Goal: Task Accomplishment & Management: Manage account settings

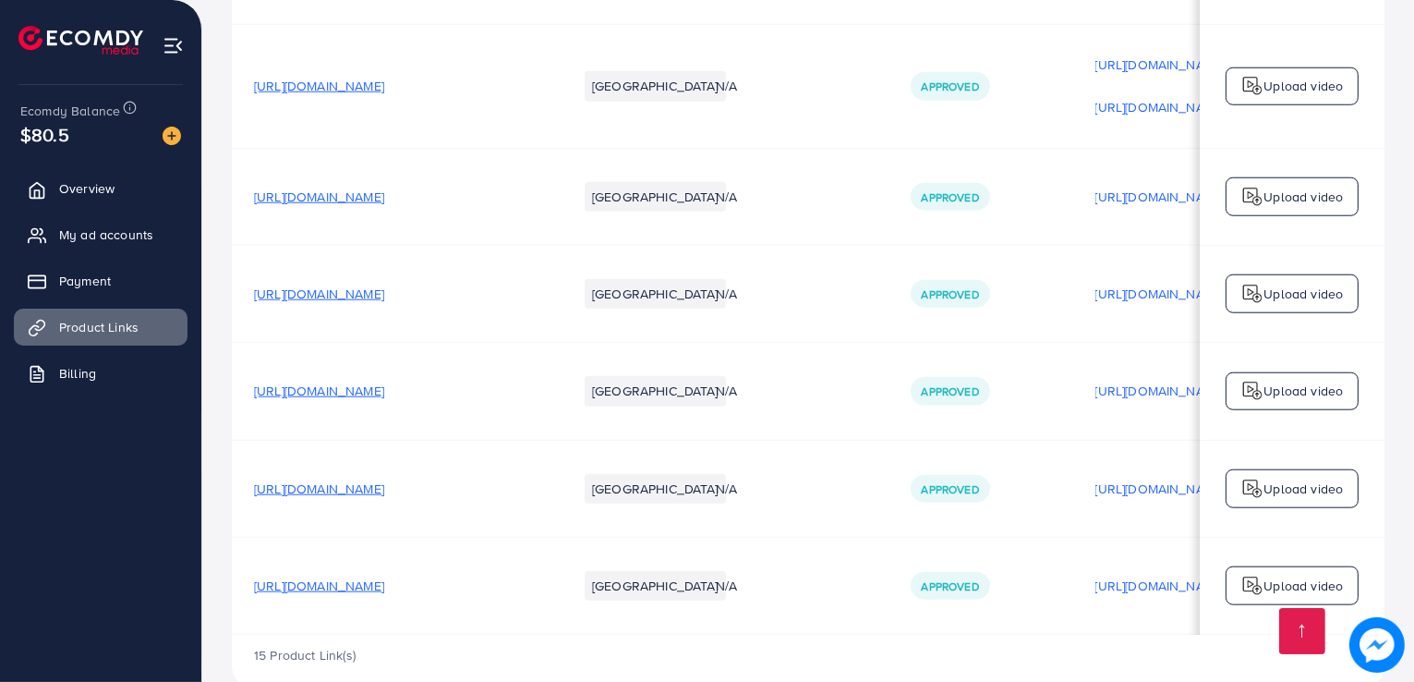
scroll to position [0, 307]
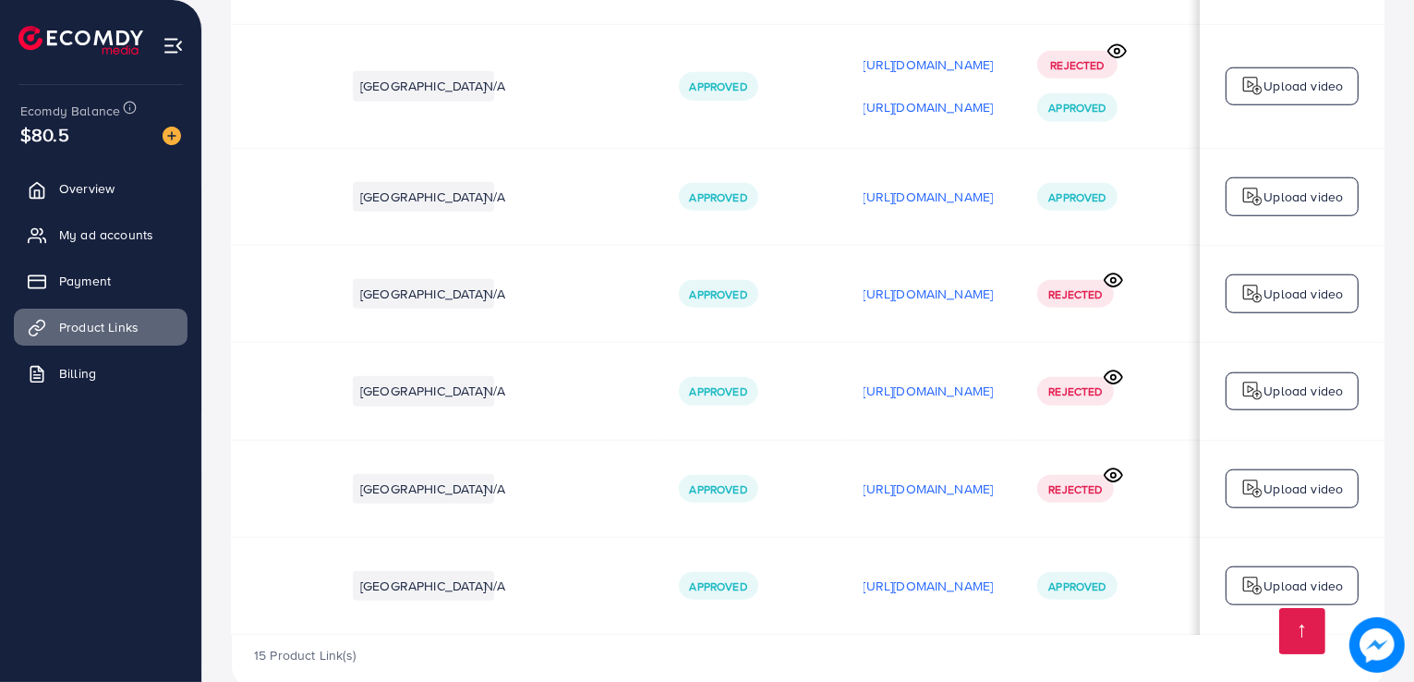
click at [1079, 578] on span "Approved" at bounding box center [1077, 586] width 57 height 16
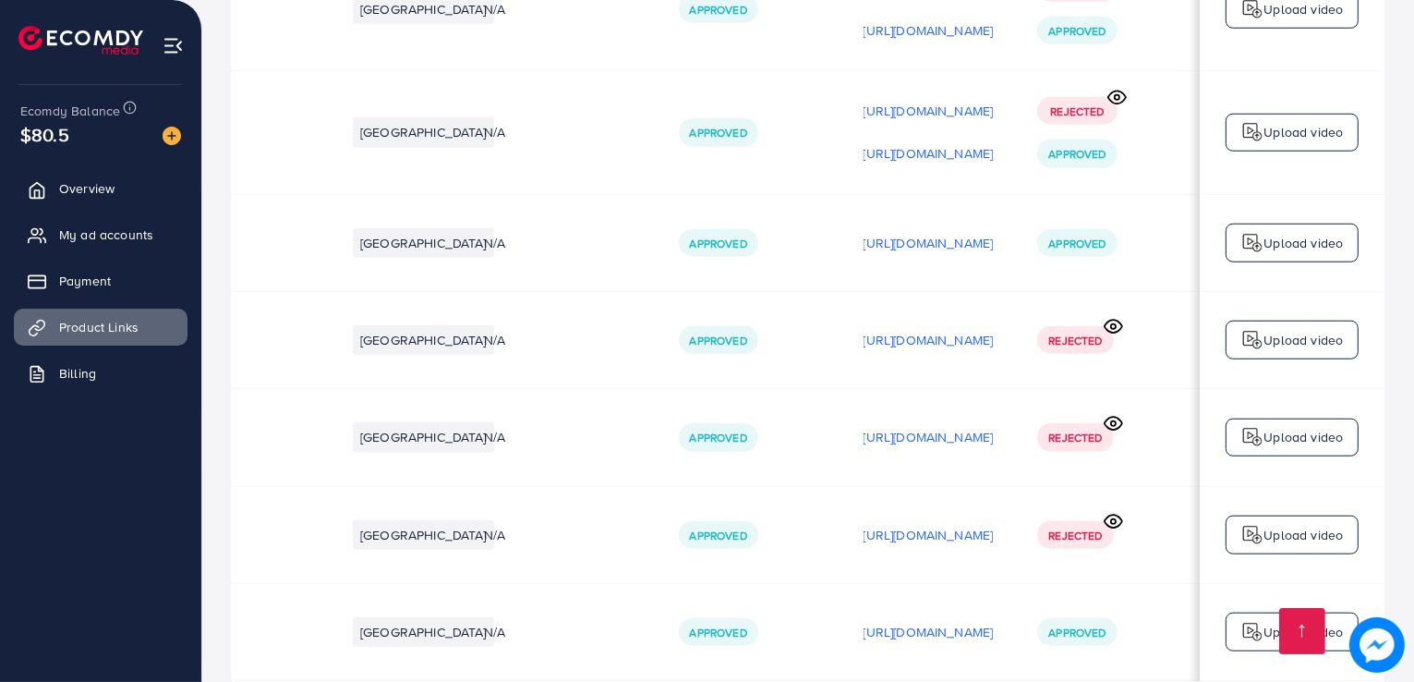
scroll to position [1920, 0]
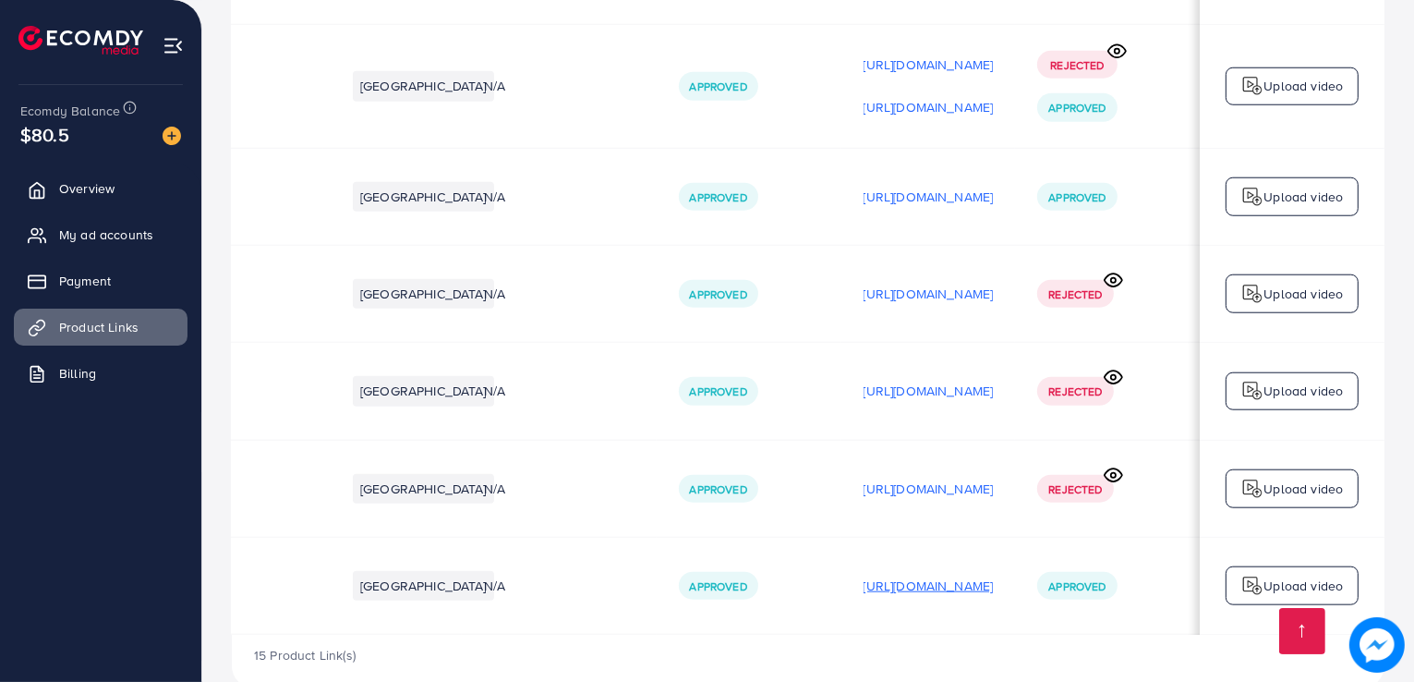
click at [957, 575] on p "[URL][DOMAIN_NAME]" at bounding box center [929, 586] width 130 height 22
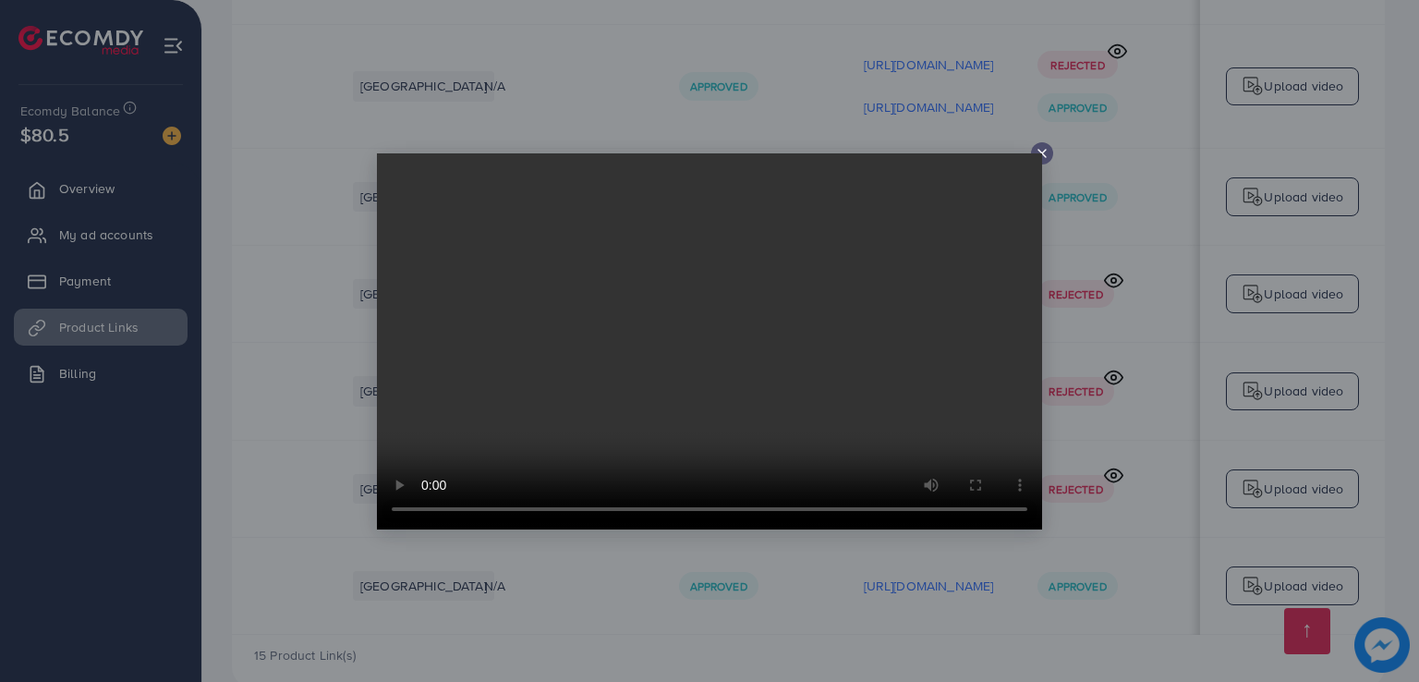
click at [1044, 154] on line at bounding box center [1041, 153] width 7 height 7
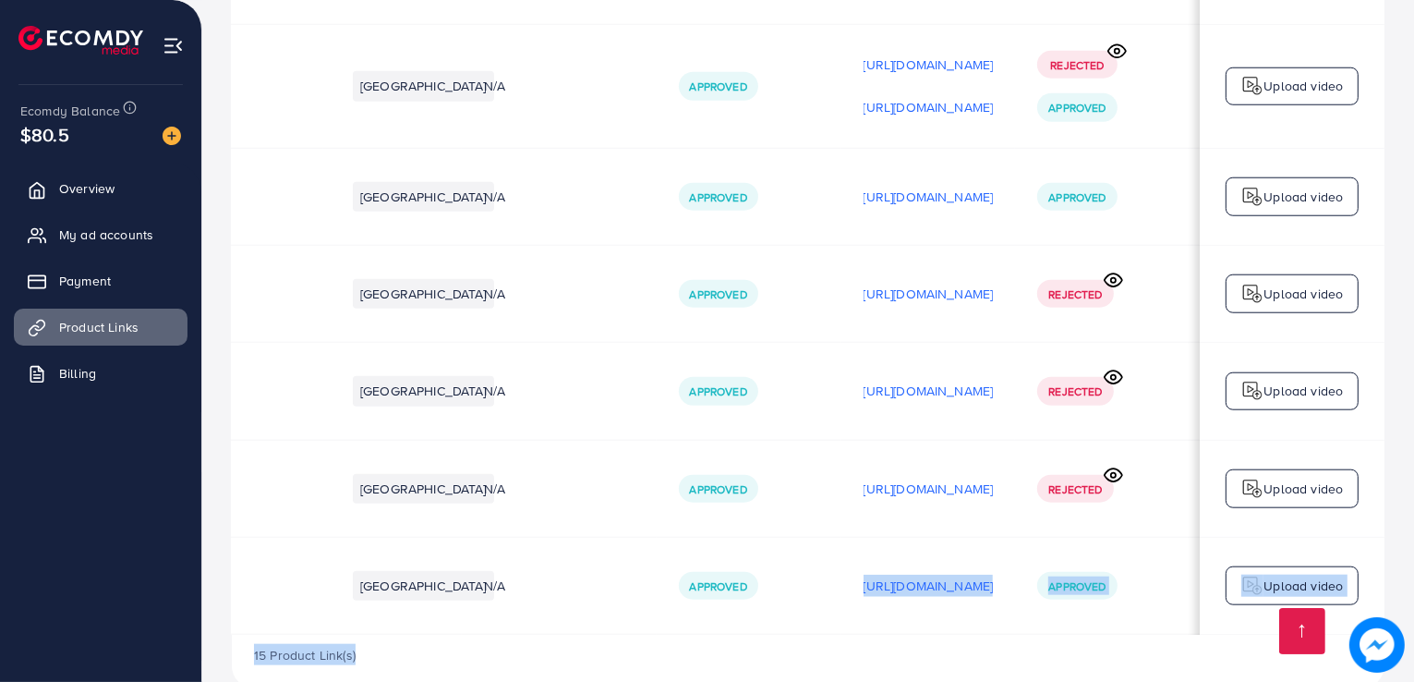
drag, startPoint x: 972, startPoint y: 596, endPoint x: 718, endPoint y: 564, distance: 256.0
click at [823, 635] on div "15 Product Link(s)" at bounding box center [808, 662] width 1153 height 54
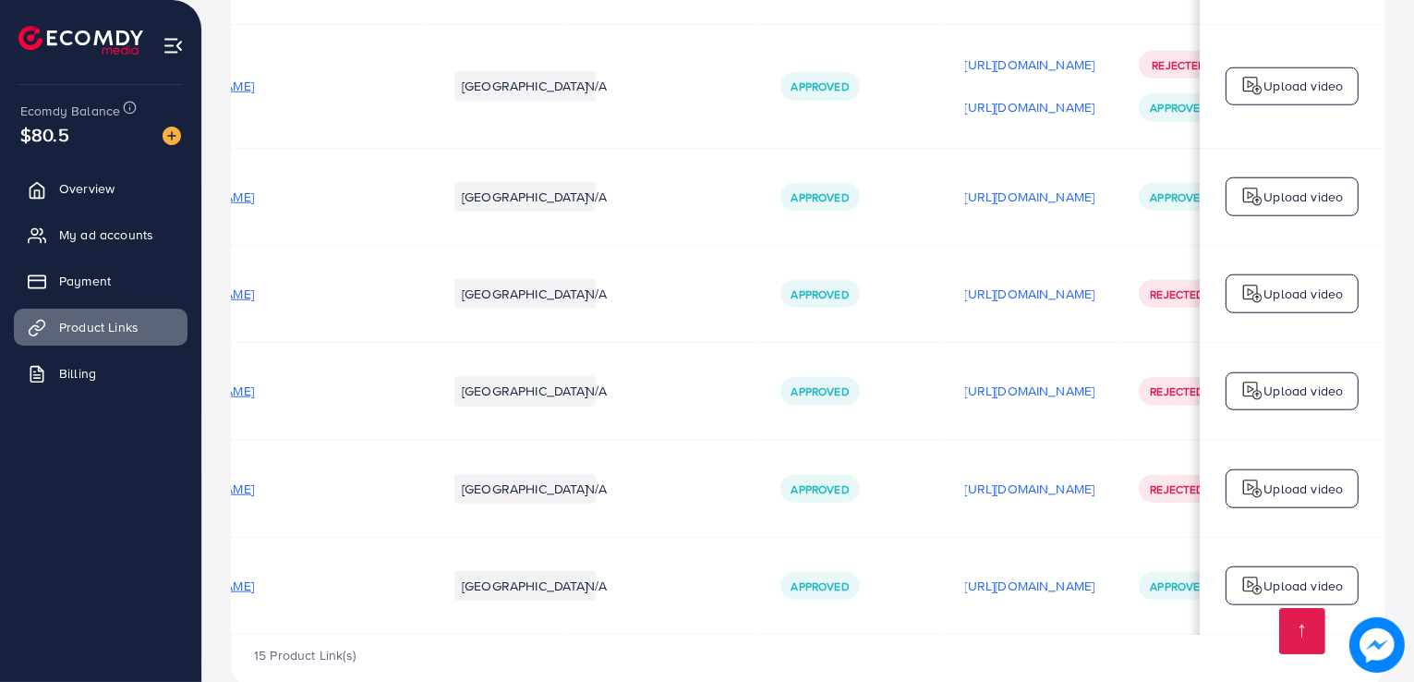
scroll to position [0, 0]
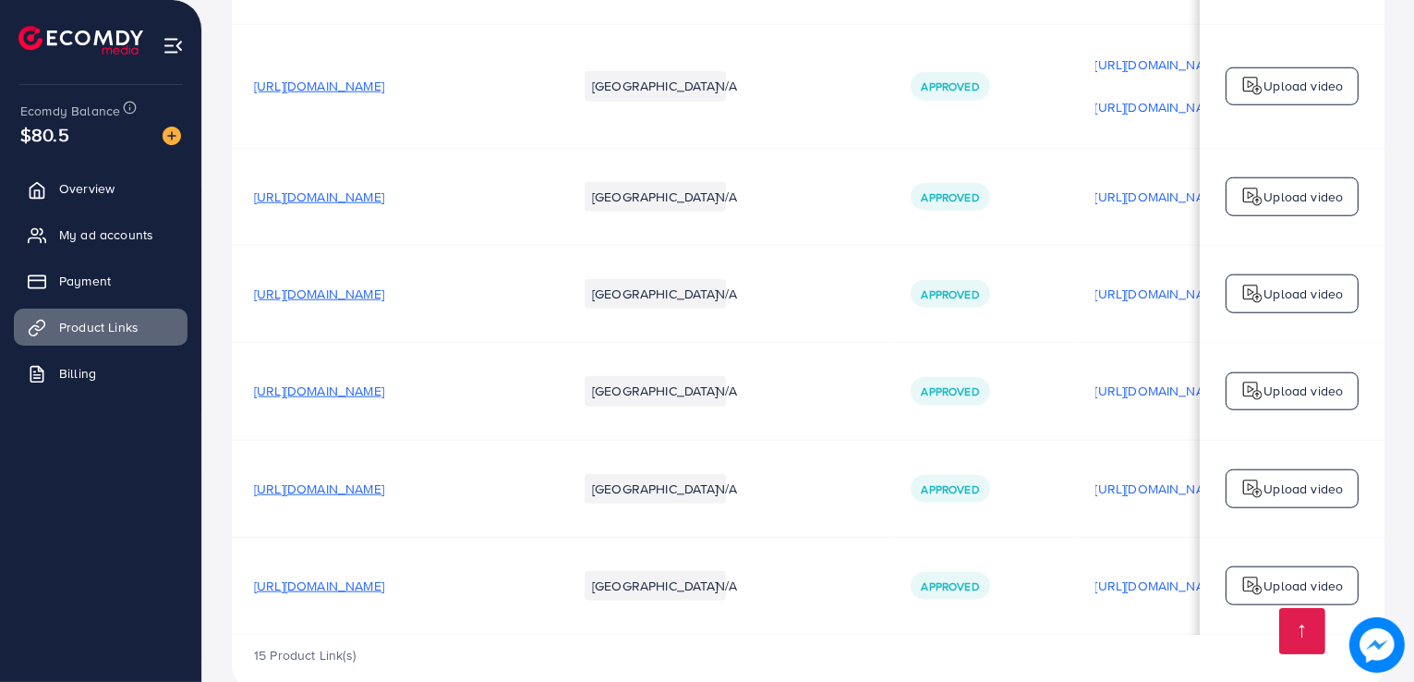
click at [384, 479] on span "[URL][DOMAIN_NAME]" at bounding box center [319, 488] width 130 height 18
click at [439, 262] on td "[URL][DOMAIN_NAME]" at bounding box center [393, 294] width 323 height 97
click at [384, 285] on span "[URL][DOMAIN_NAME]" at bounding box center [319, 294] width 130 height 18
click at [365, 188] on span "[URL][DOMAIN_NAME]" at bounding box center [319, 197] width 130 height 18
click at [384, 188] on span "[URL][DOMAIN_NAME]" at bounding box center [319, 197] width 130 height 18
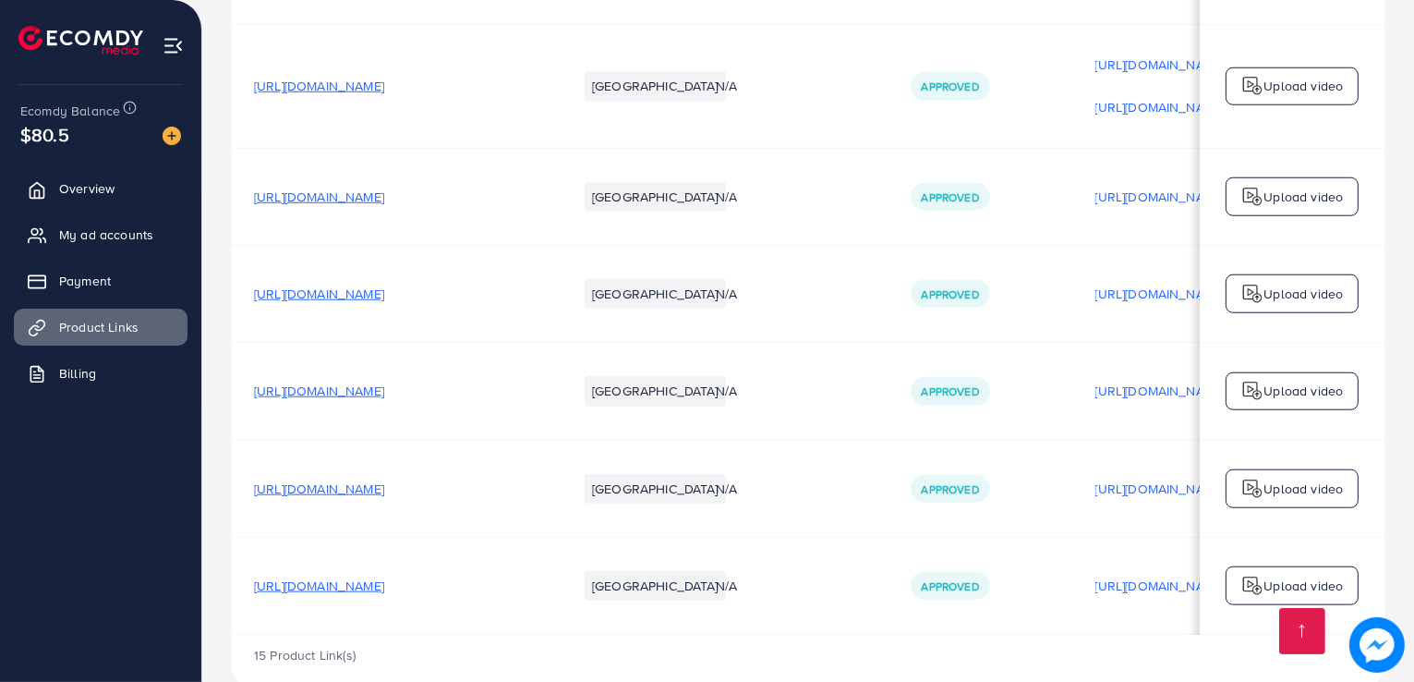
click at [384, 285] on span "[URL][DOMAIN_NAME]" at bounding box center [319, 294] width 130 height 18
click at [382, 576] on span "[URL][DOMAIN_NAME]" at bounding box center [319, 585] width 130 height 18
click at [384, 479] on span "[URL][DOMAIN_NAME]" at bounding box center [319, 488] width 130 height 18
click at [384, 285] on span "[URL][DOMAIN_NAME]" at bounding box center [319, 294] width 130 height 18
click at [384, 188] on span "[URL][DOMAIN_NAME]" at bounding box center [319, 197] width 130 height 18
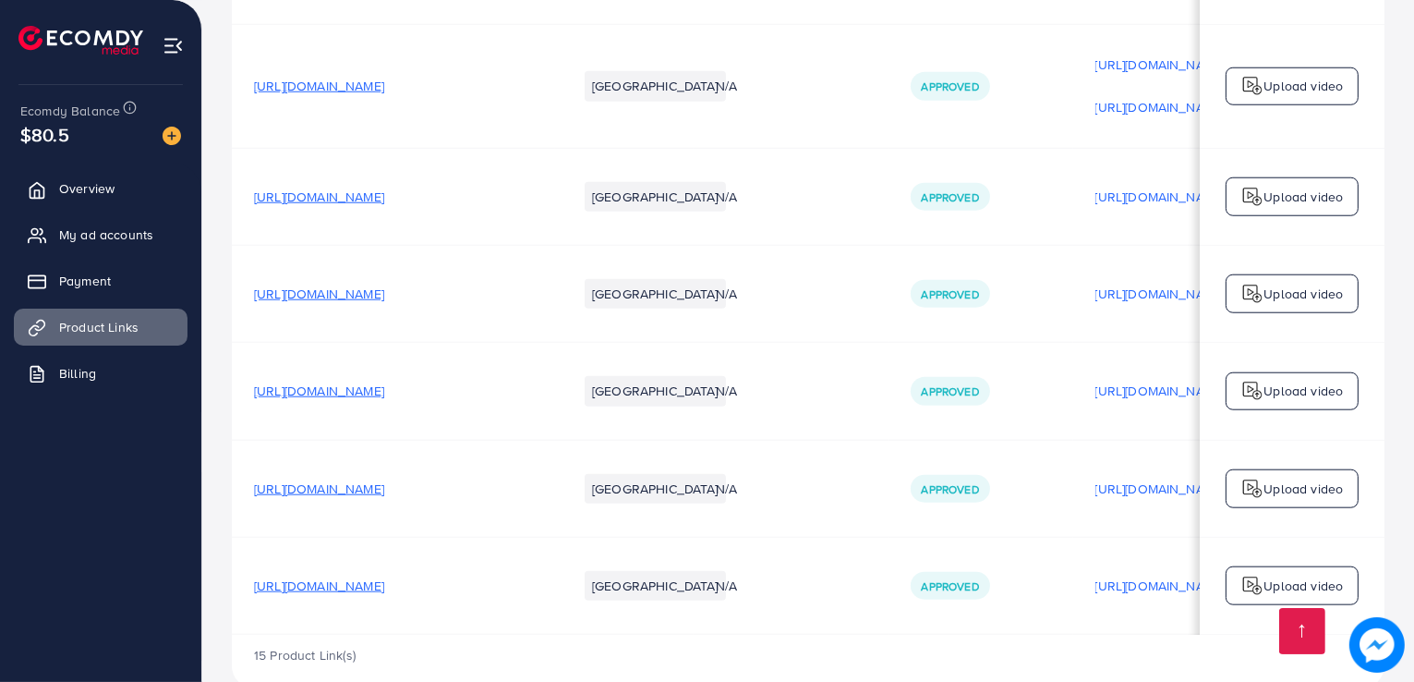
click at [384, 382] on span "[URL][DOMAIN_NAME]" at bounding box center [319, 391] width 130 height 18
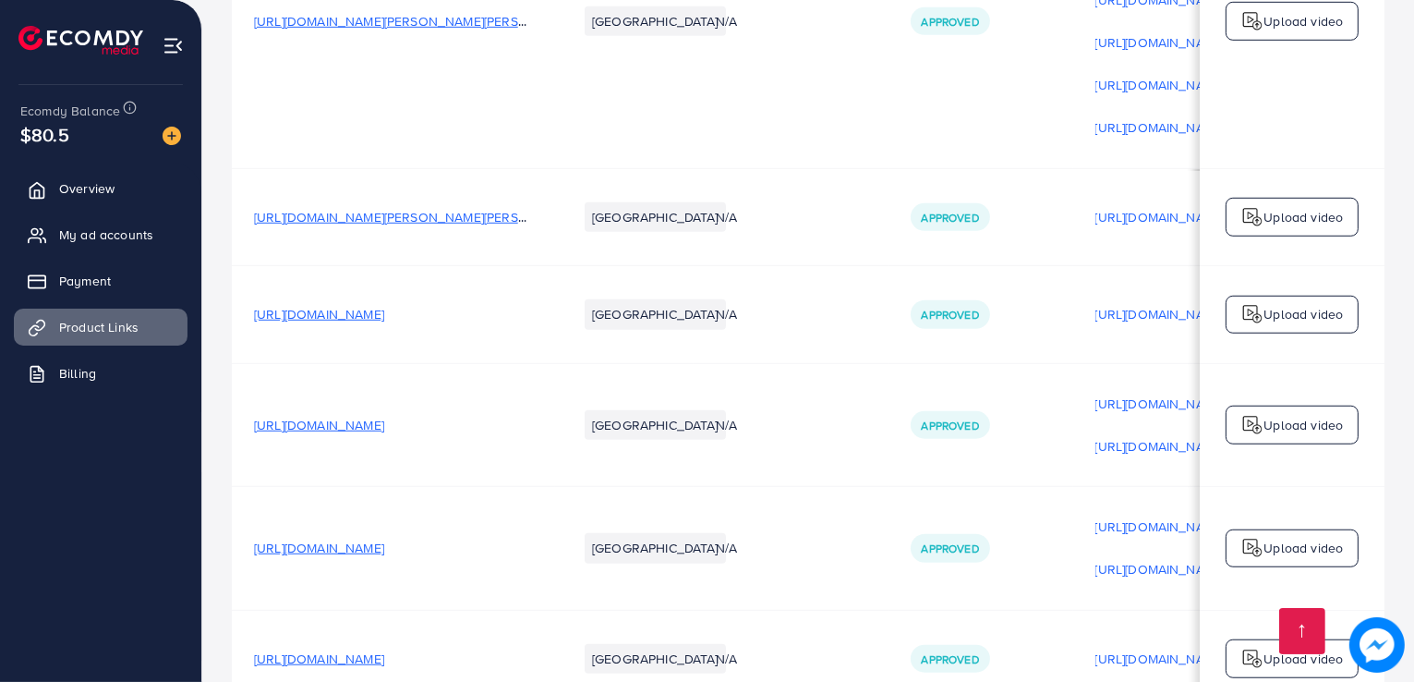
scroll to position [1088, 0]
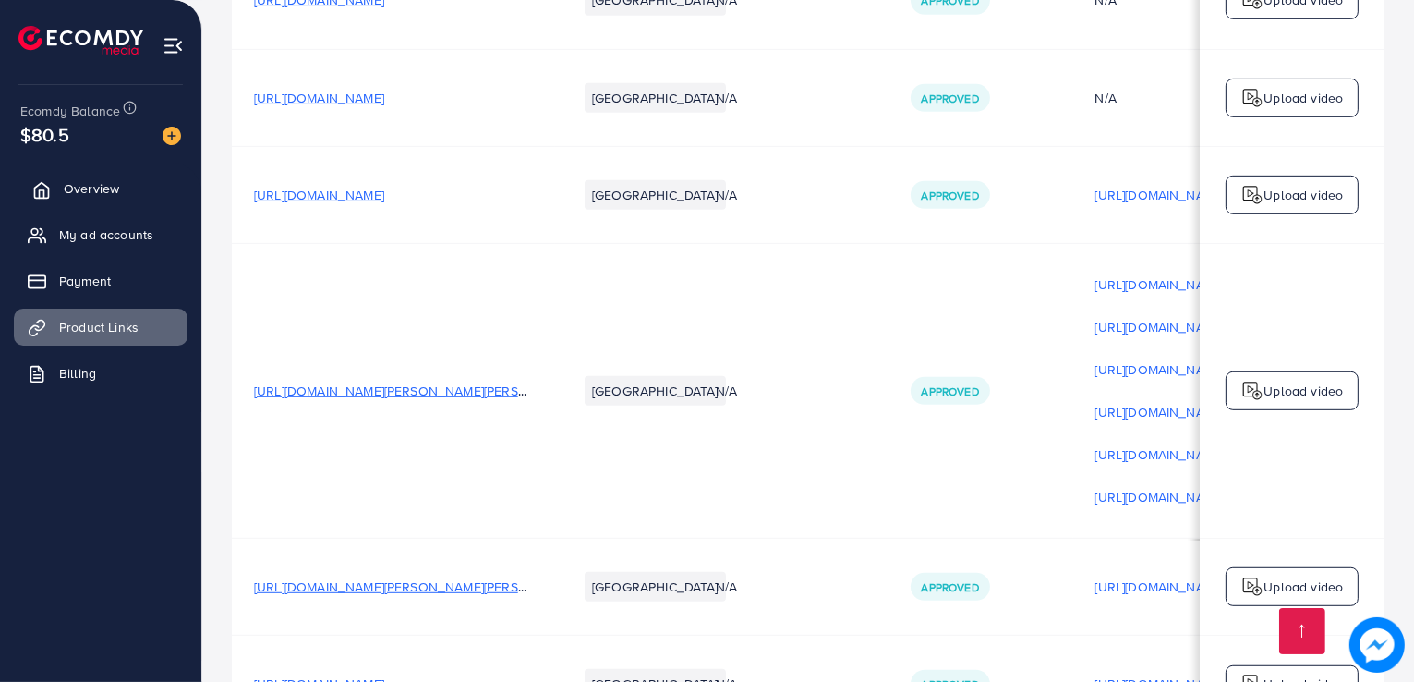
click at [127, 186] on link "Overview" at bounding box center [101, 188] width 174 height 37
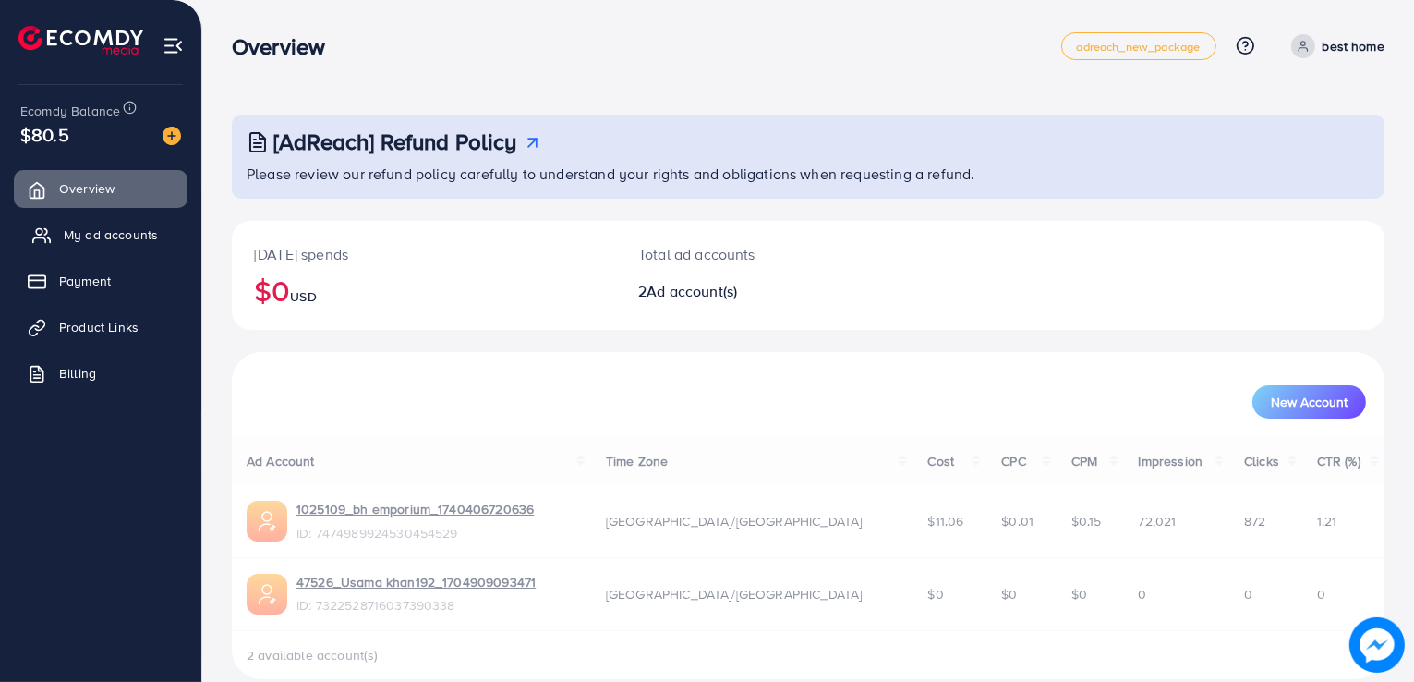
click at [106, 240] on span "My ad accounts" at bounding box center [111, 234] width 94 height 18
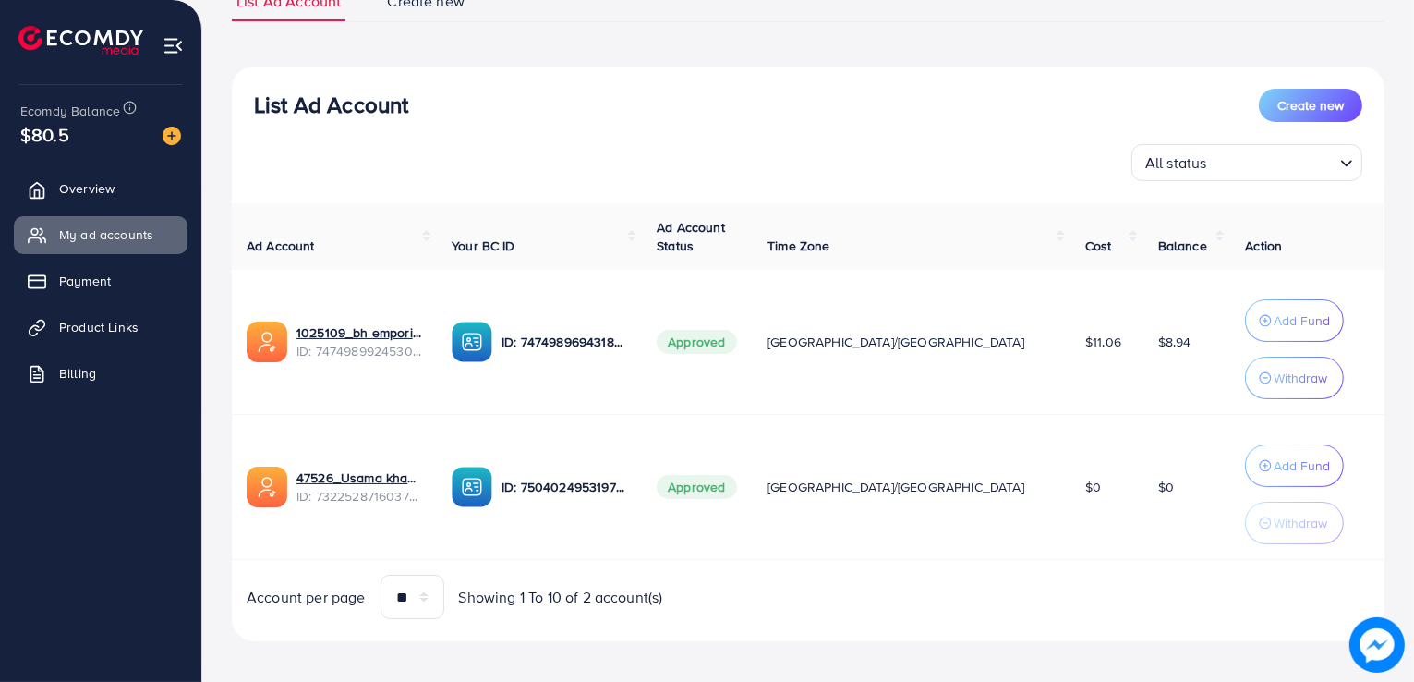
scroll to position [164, 0]
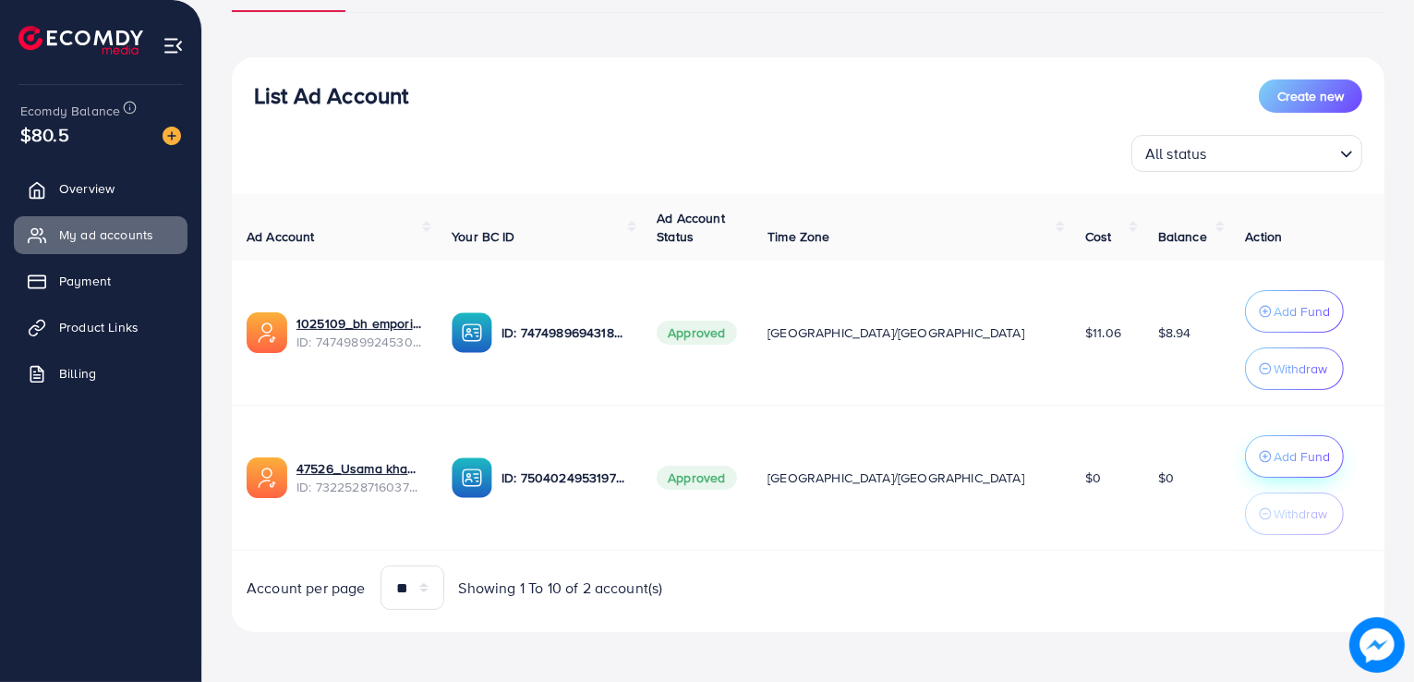
click at [1274, 322] on p "Add Fund" at bounding box center [1302, 311] width 56 height 22
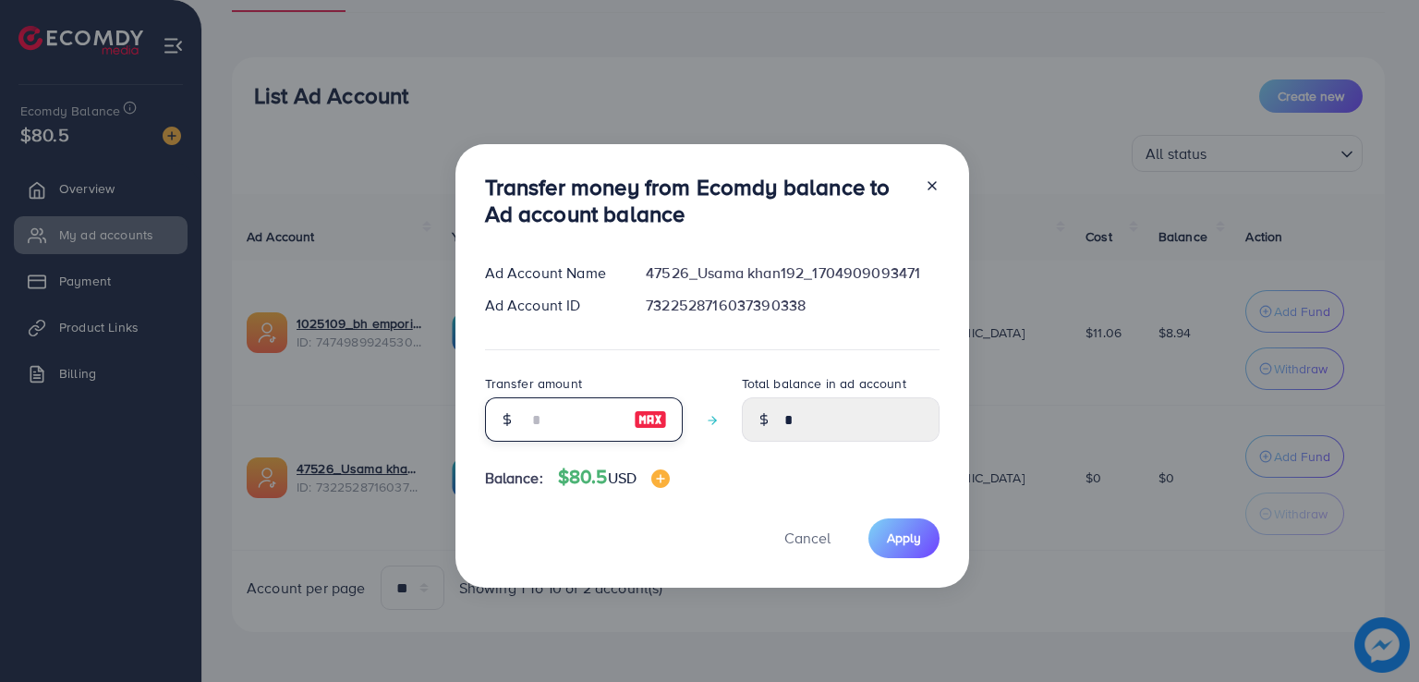
click at [538, 424] on input "number" at bounding box center [574, 419] width 92 height 44
type input "*"
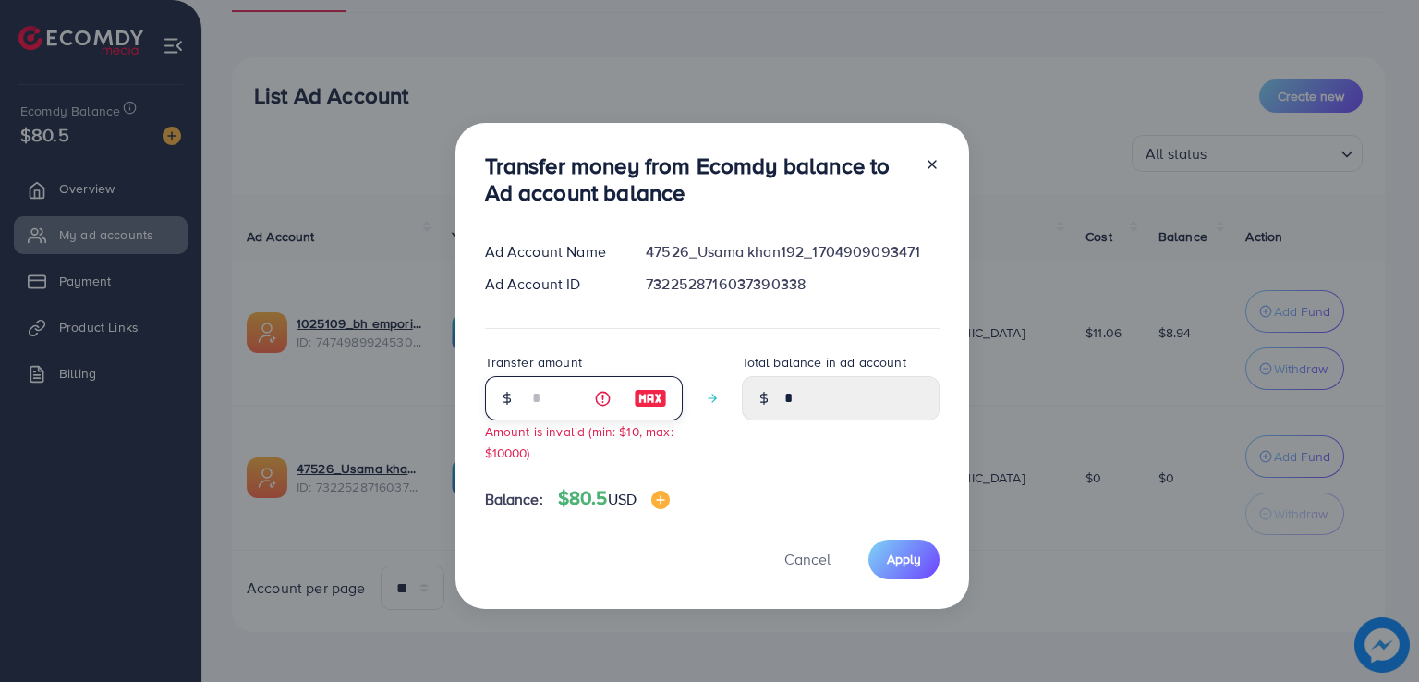
type input "****"
type input "**"
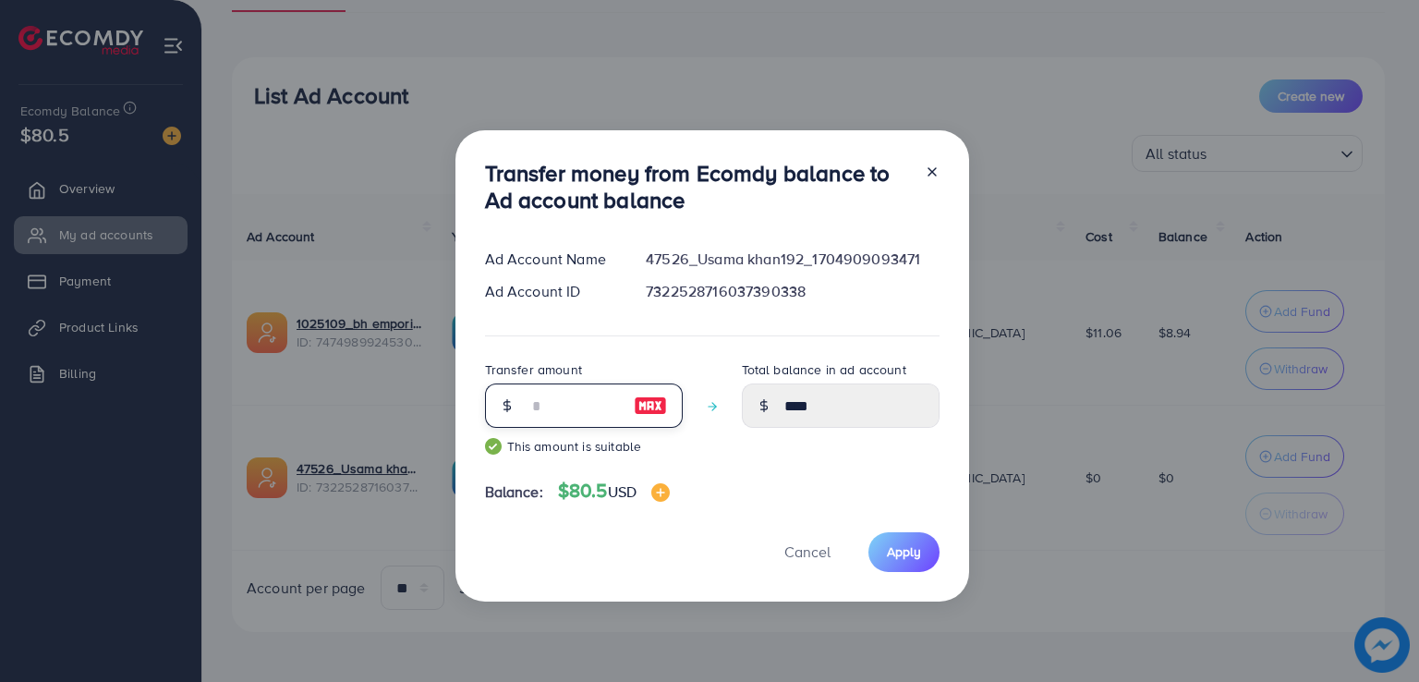
type input "*****"
type input "**"
click at [891, 564] on button "Apply" at bounding box center [903, 552] width 71 height 40
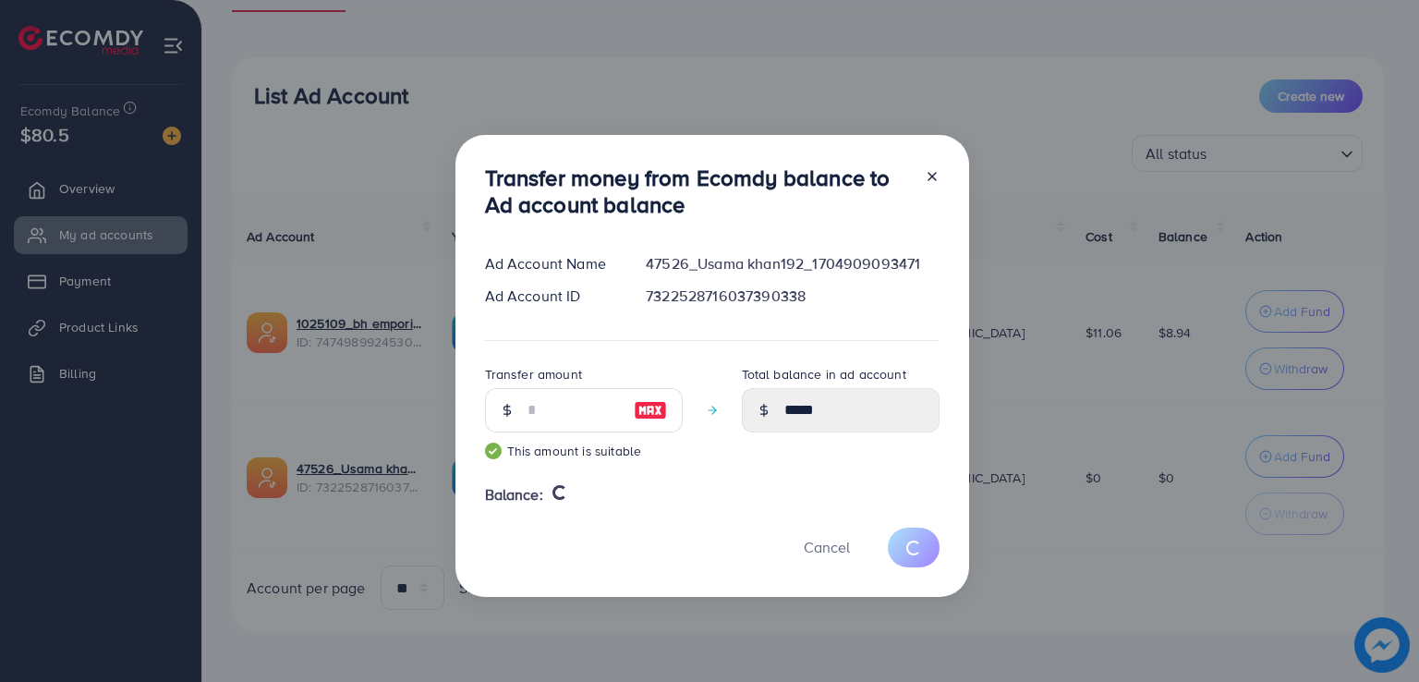
type input "*"
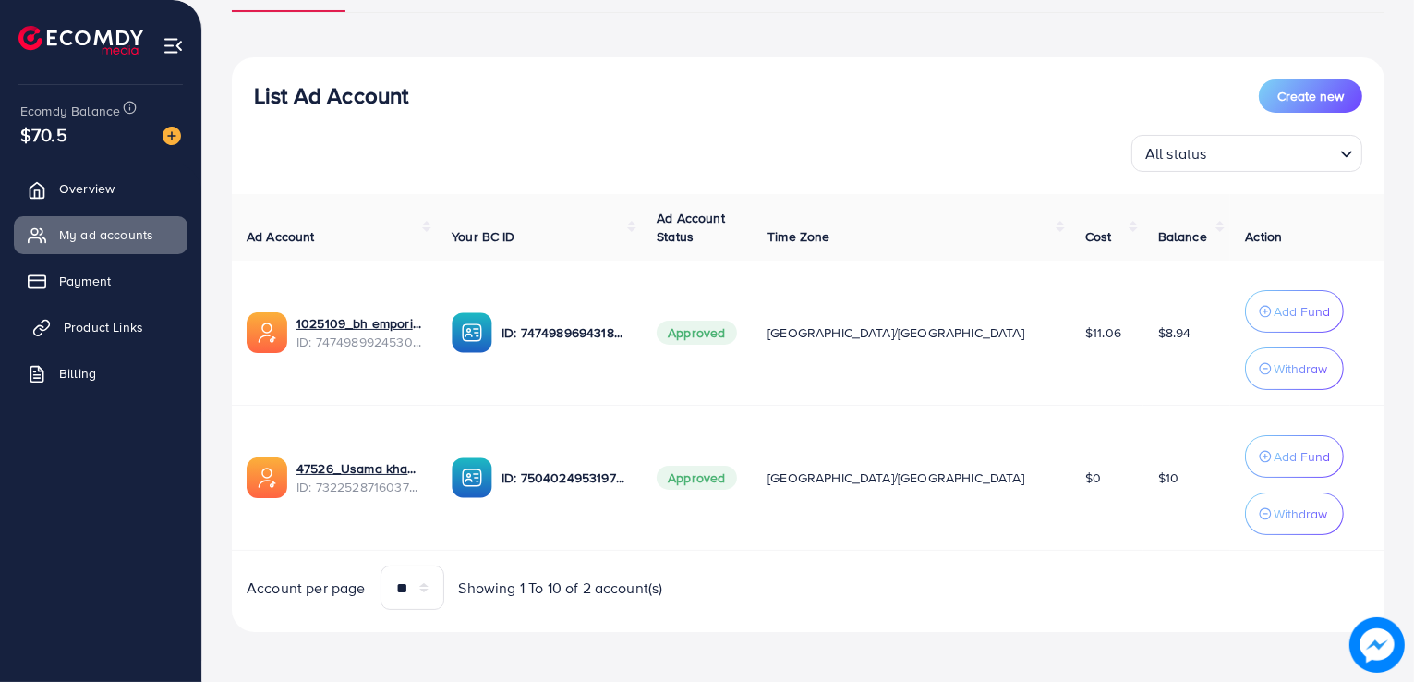
click at [111, 334] on span "Product Links" at bounding box center [103, 327] width 79 height 18
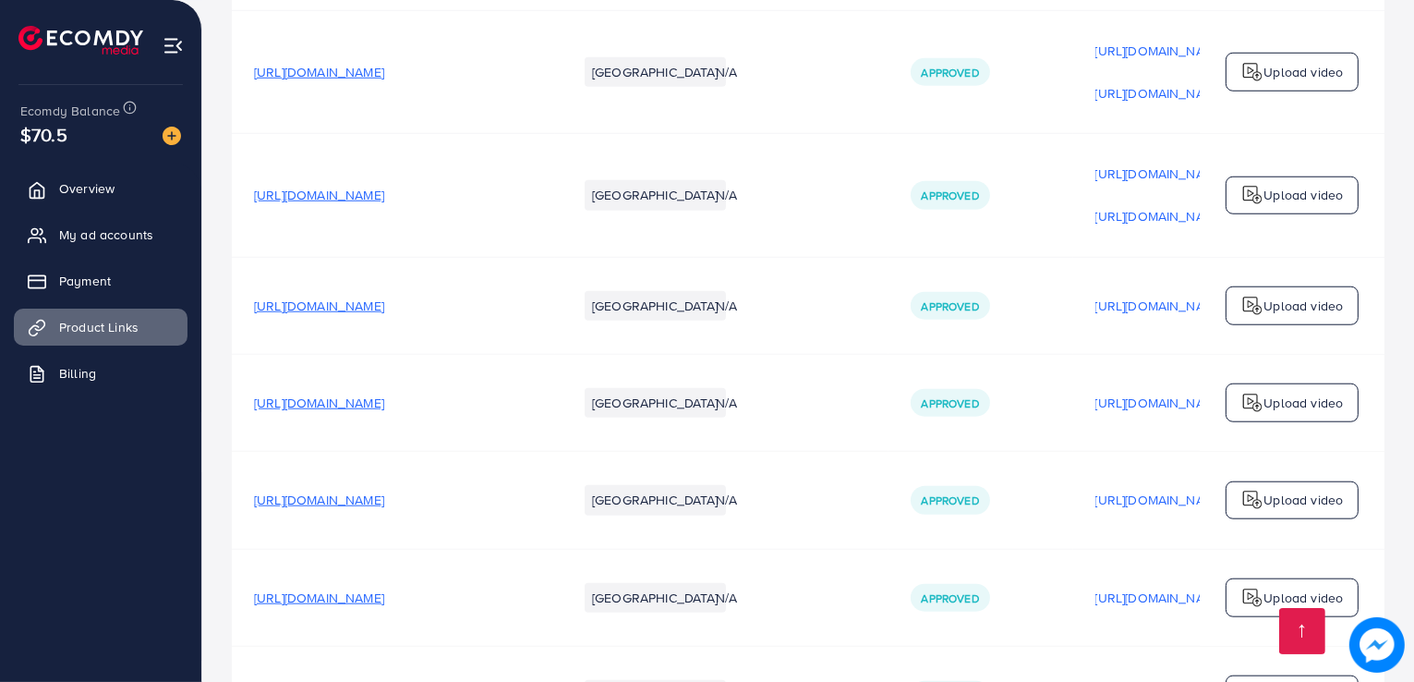
scroll to position [1920, 0]
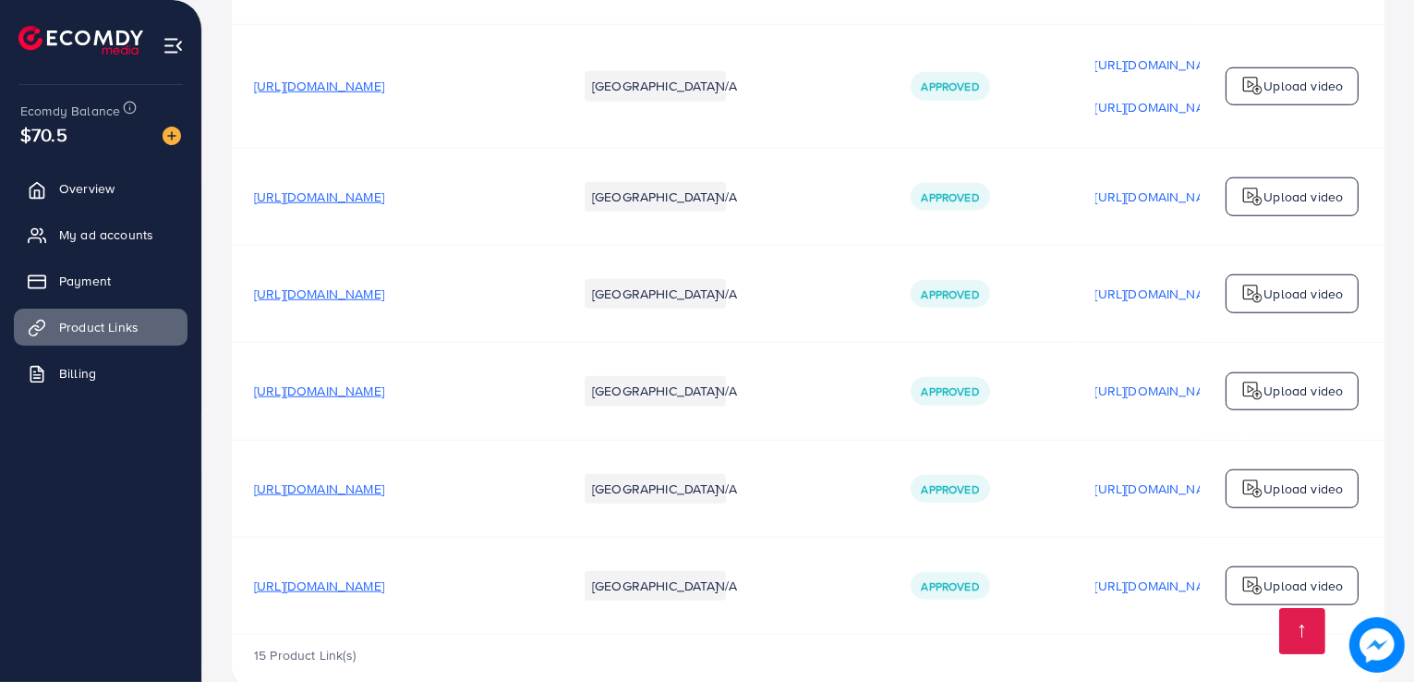
click at [372, 188] on span "[URL][DOMAIN_NAME]" at bounding box center [319, 197] width 130 height 18
drag, startPoint x: 74, startPoint y: 186, endPoint x: 85, endPoint y: 147, distance: 40.4
click at [74, 187] on span "Overview" at bounding box center [86, 188] width 55 height 18
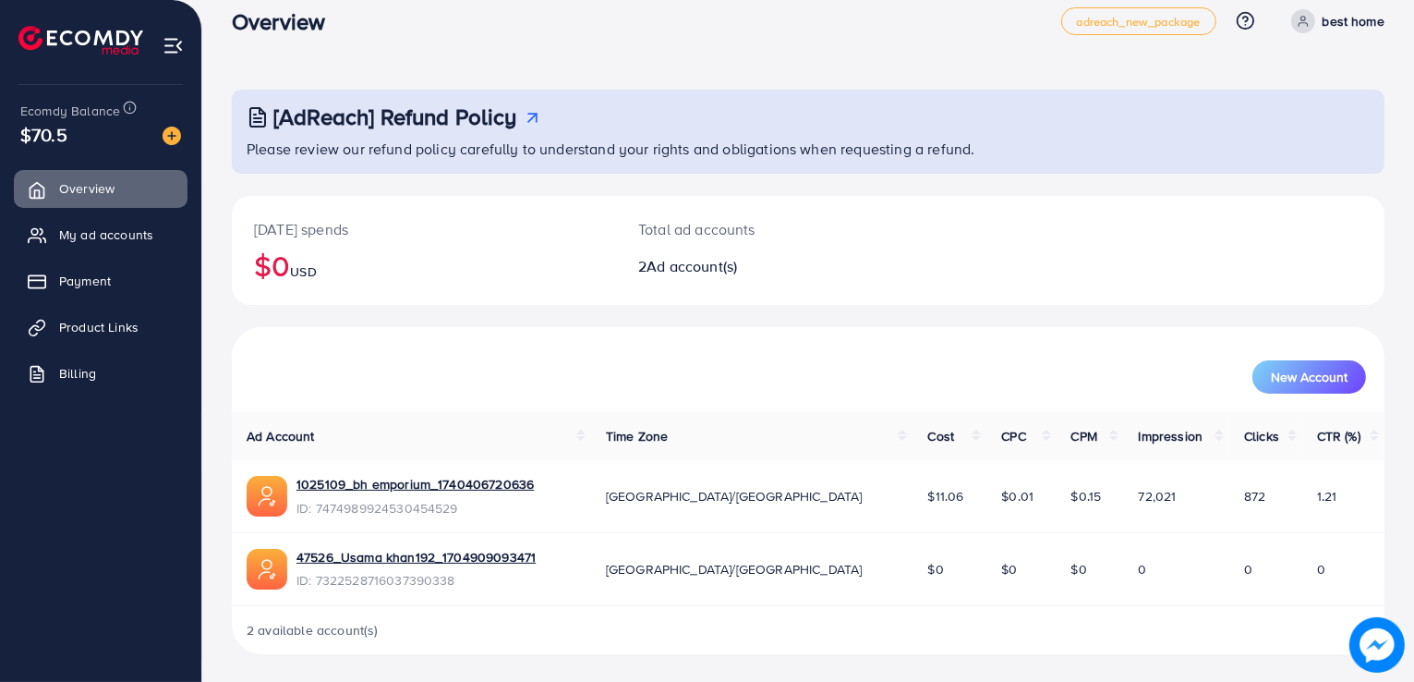
scroll to position [26, 0]
click at [122, 233] on span "My ad accounts" at bounding box center [111, 234] width 94 height 18
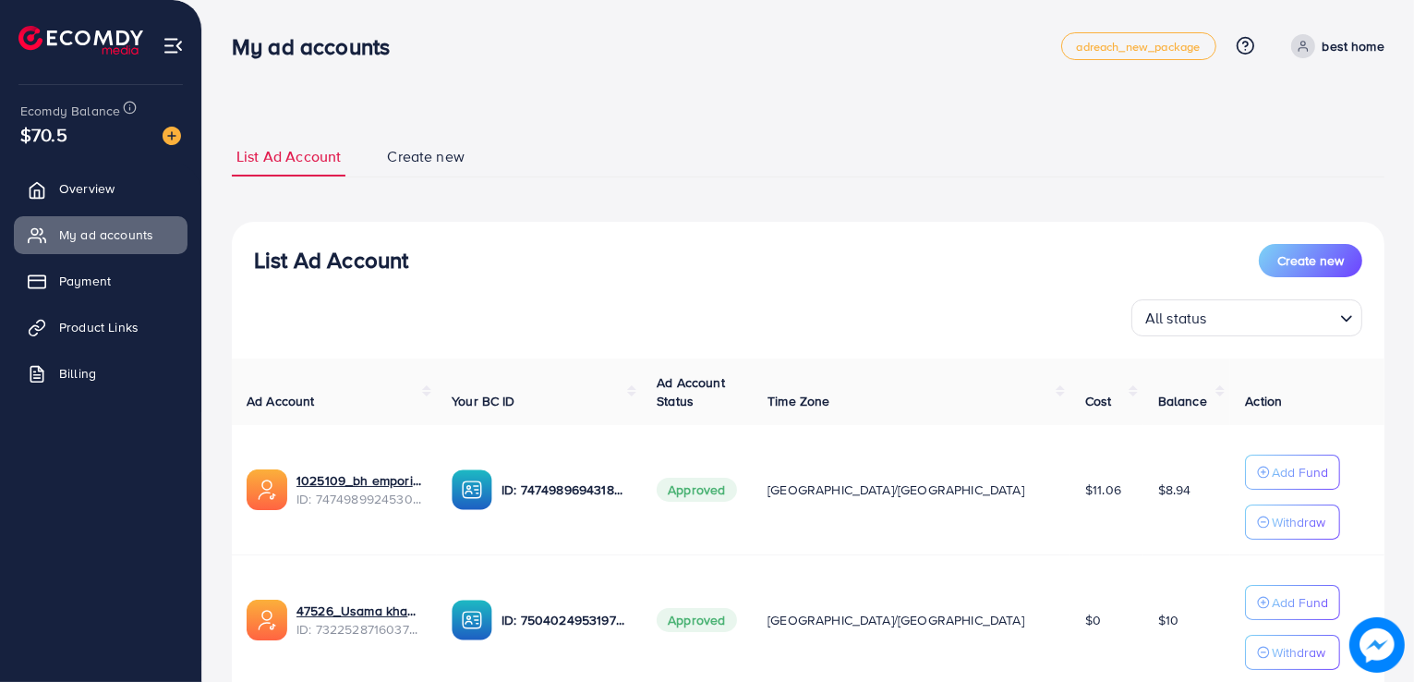
scroll to position [135, 0]
